Goal: Check status: Check status

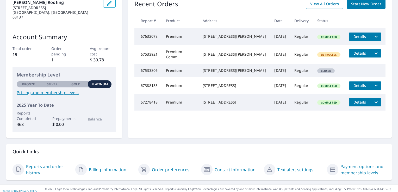
scroll to position [21, 0]
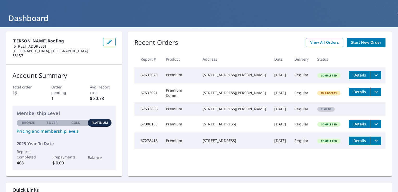
click at [311, 41] on span "View All Orders" at bounding box center [325, 42] width 29 height 7
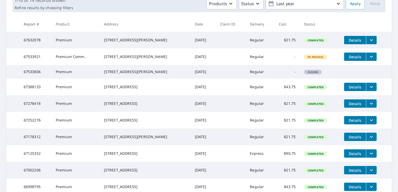
scroll to position [118, 0]
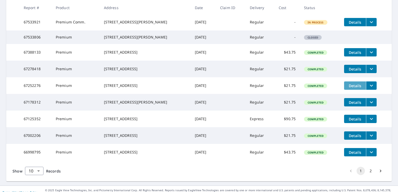
click at [348, 88] on span "Details" at bounding box center [356, 85] width 16 height 5
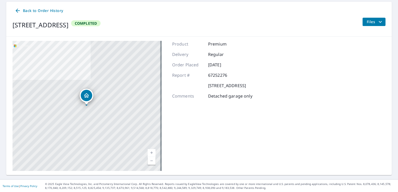
click at [378, 21] on icon "filesDropdownBtn-67252276" at bounding box center [381, 22] width 6 height 6
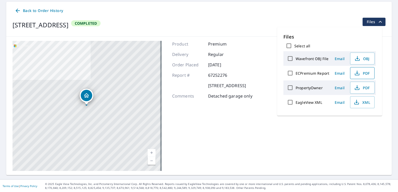
click at [354, 73] on span "PDF" at bounding box center [362, 73] width 17 height 6
click at [246, 88] on p "[STREET_ADDRESS]" at bounding box center [227, 86] width 38 height 6
